Goal: Information Seeking & Learning: Learn about a topic

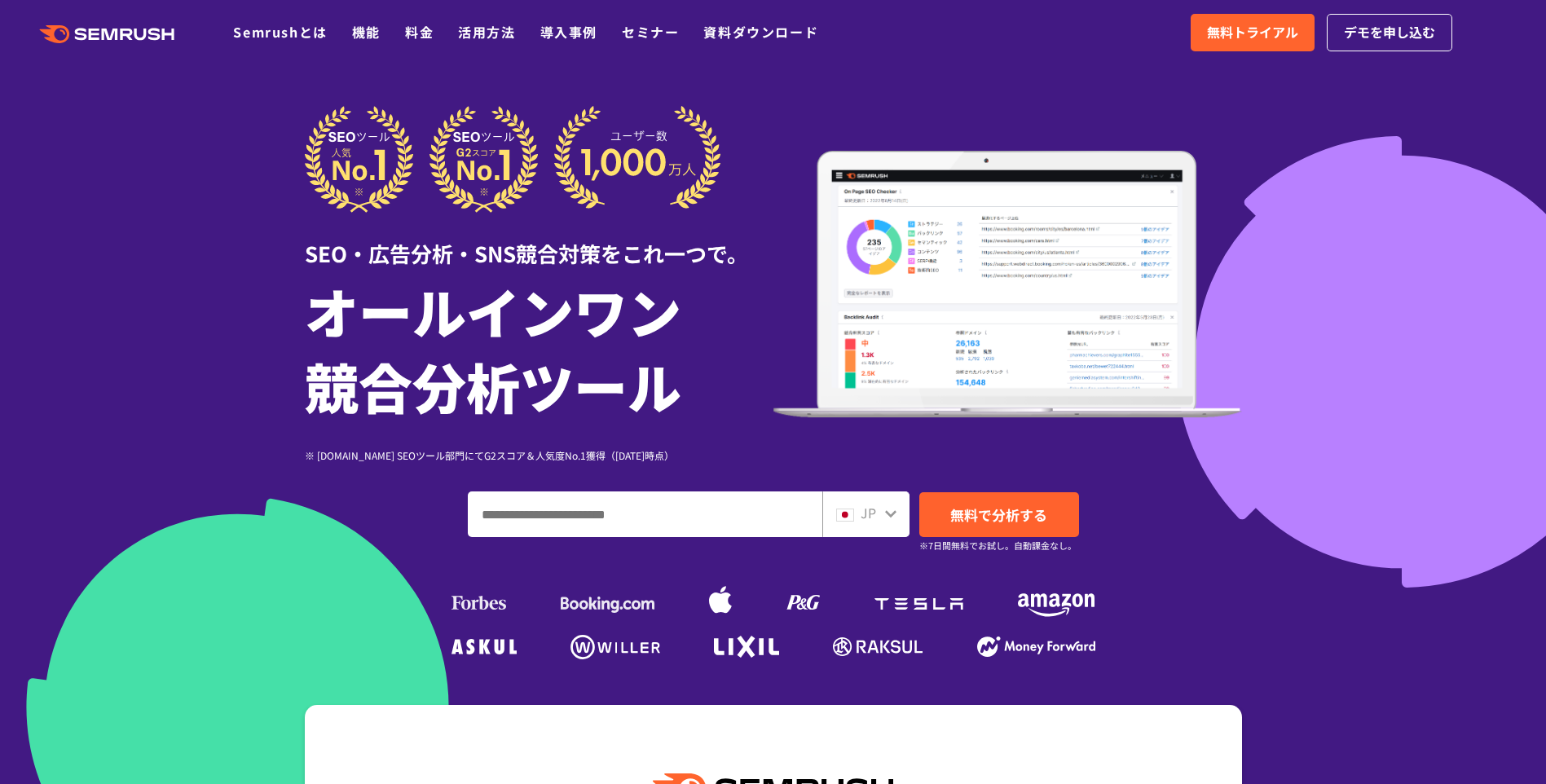
click at [879, 517] on div "JP" at bounding box center [863, 514] width 52 height 21
click at [886, 514] on icon at bounding box center [890, 513] width 13 height 13
click at [892, 514] on icon at bounding box center [891, 514] width 12 height 8
click at [906, 514] on div "JP" at bounding box center [866, 514] width 87 height 46
click at [880, 517] on div "JP" at bounding box center [863, 514] width 52 height 21
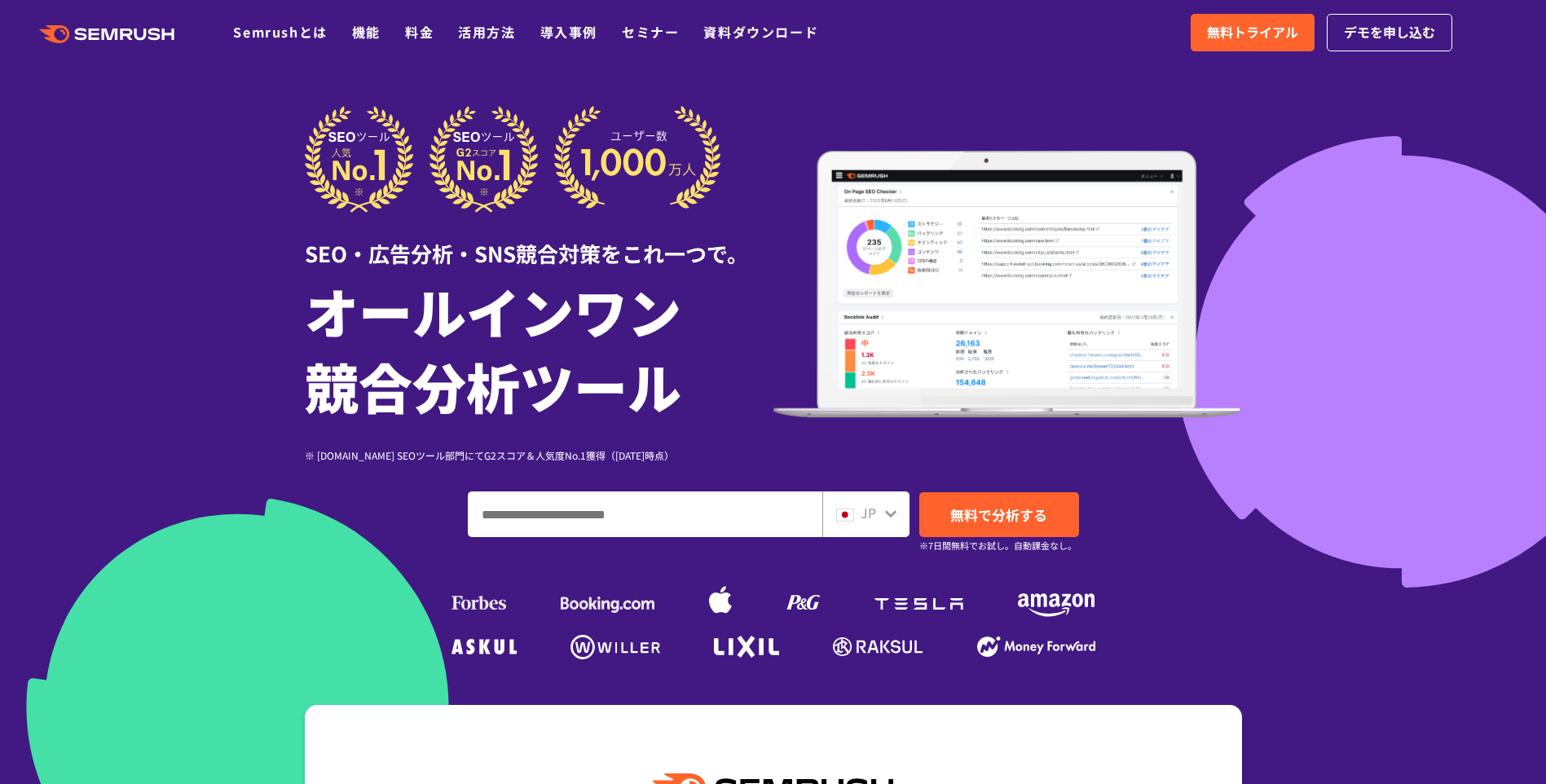
click at [756, 504] on input "ドメイン、キーワードまたはURLを入力してください" at bounding box center [645, 514] width 353 height 44
drag, startPoint x: 314, startPoint y: 251, endPoint x: 334, endPoint y: 253, distance: 20.1
click at [314, 251] on div "SEO・広告分析・SNS競合対策をこれ一つで。" at bounding box center [538, 240] width 468 height 56
click at [642, 524] on input "ドメイン、キーワードまたはURLを入力してください" at bounding box center [645, 514] width 353 height 44
paste input "**********"
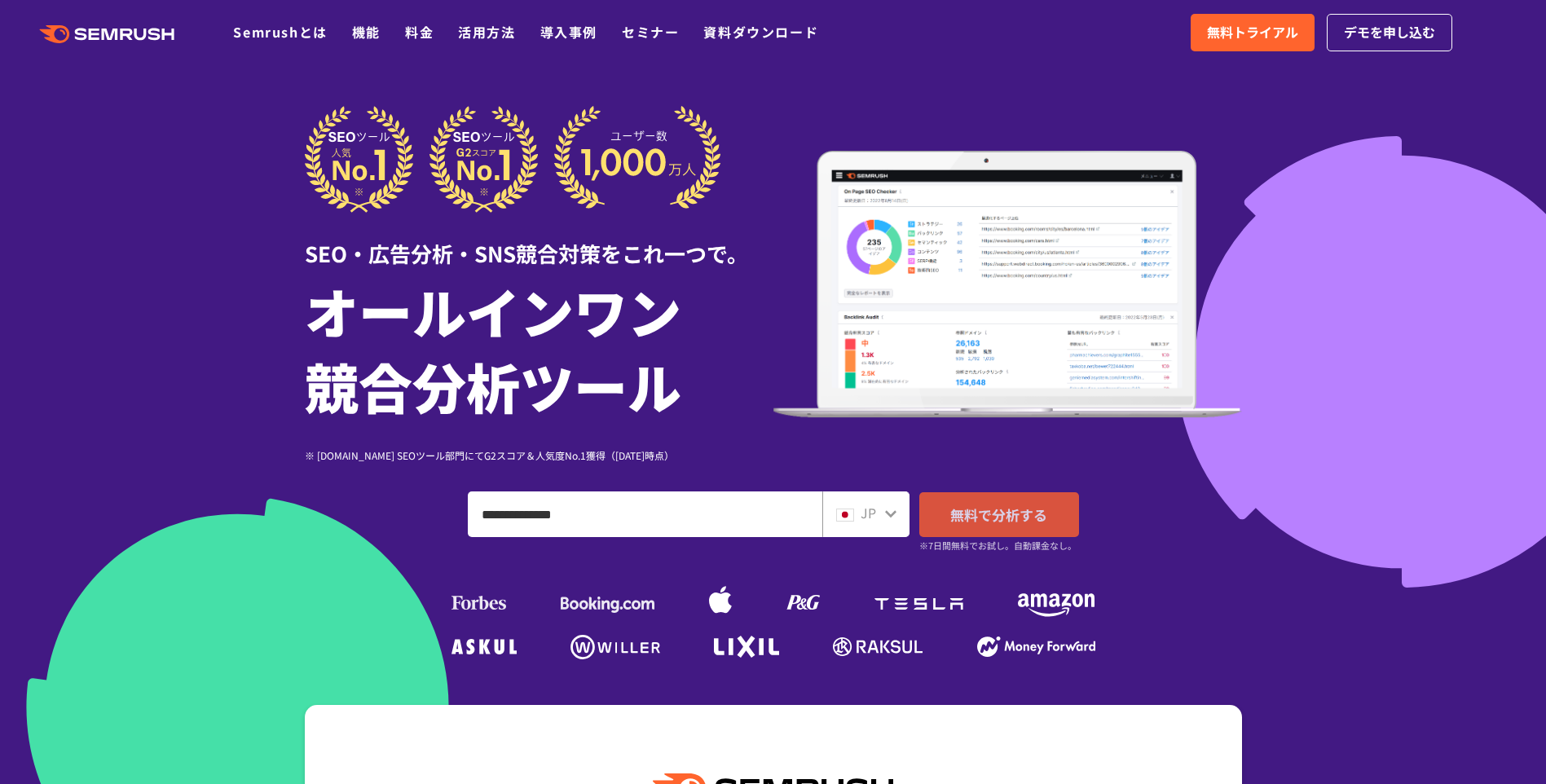
type input "**********"
click at [967, 520] on span "無料で分析する" at bounding box center [998, 514] width 97 height 20
